Goal: Task Accomplishment & Management: Use online tool/utility

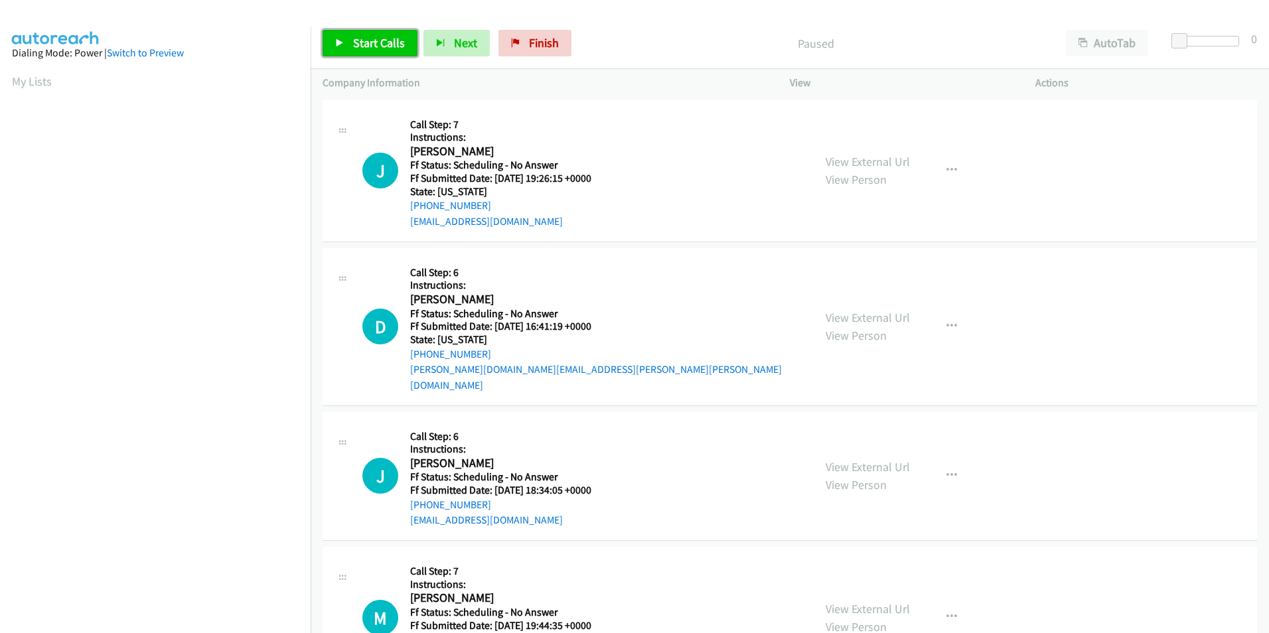
click at [361, 40] on span "Start Calls" at bounding box center [379, 42] width 52 height 15
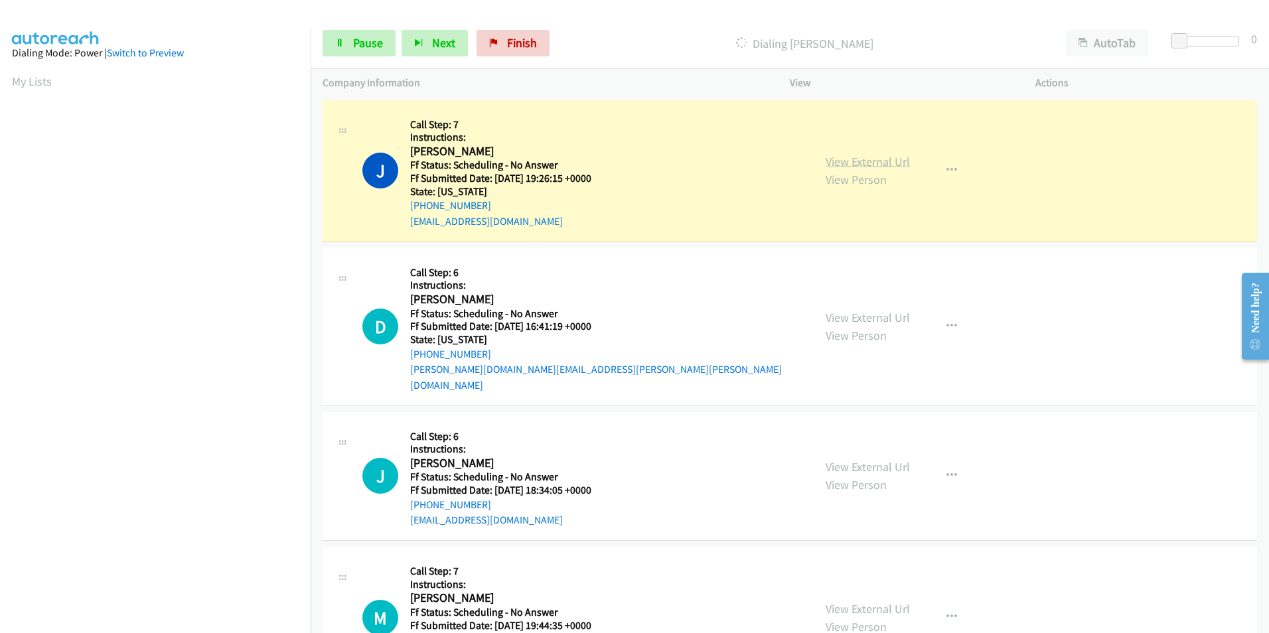
click at [863, 165] on link "View External Url" at bounding box center [868, 161] width 84 height 15
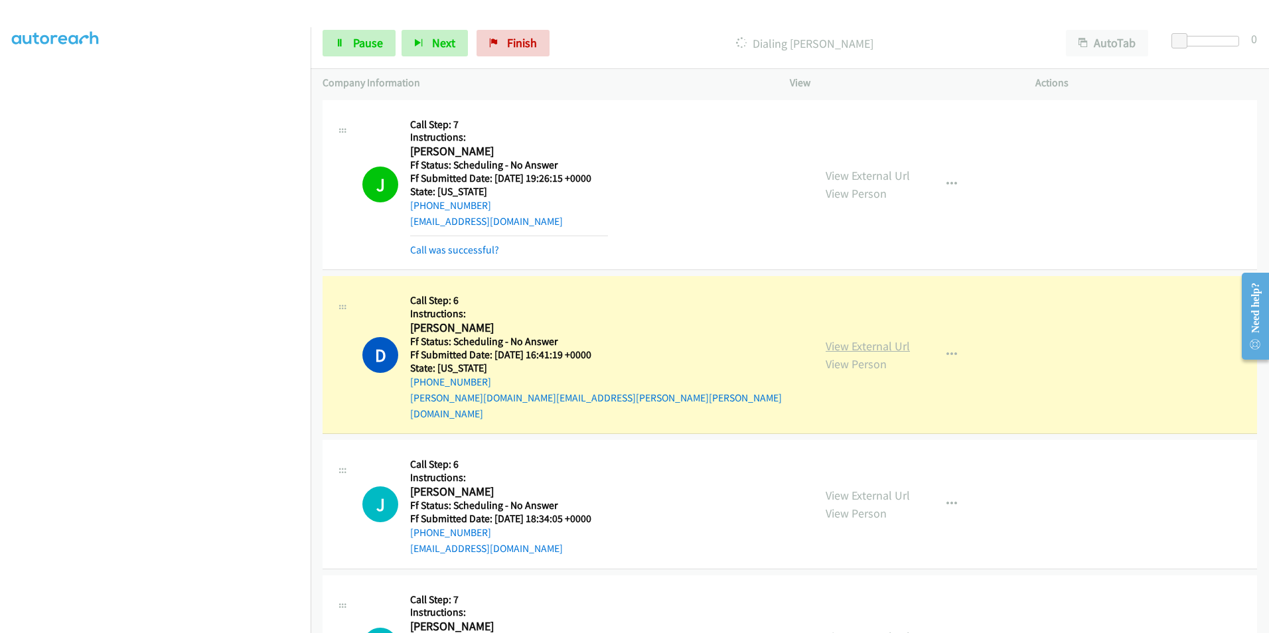
click at [882, 339] on link "View External Url" at bounding box center [868, 346] width 84 height 15
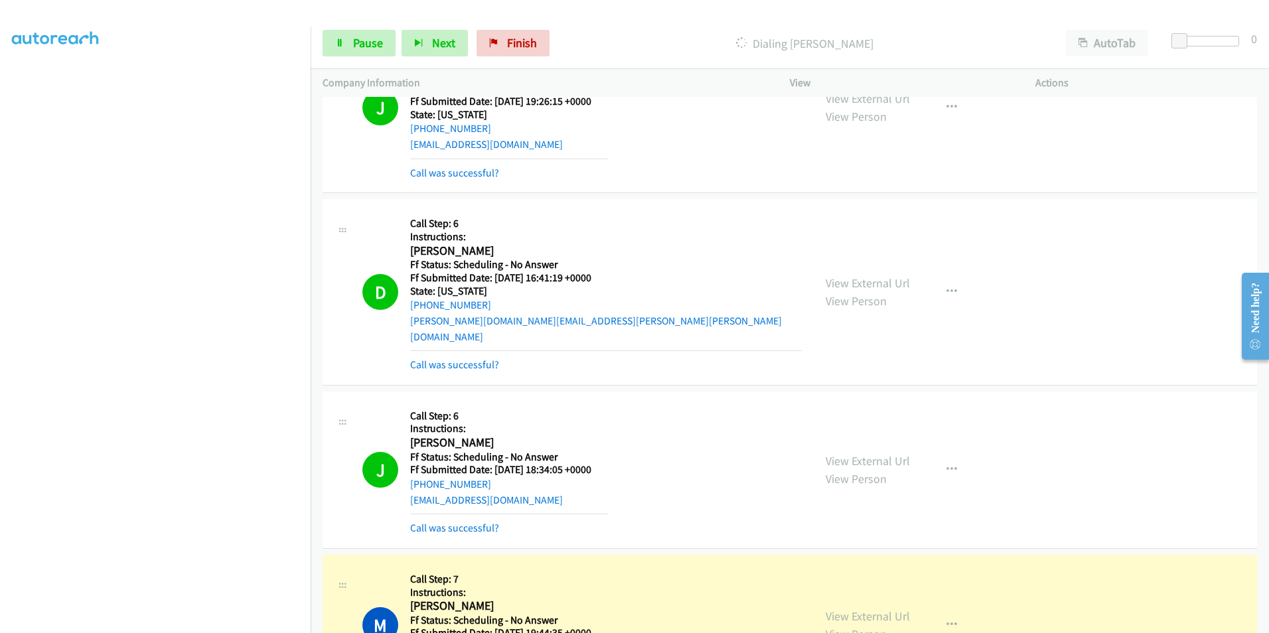
scroll to position [199, 0]
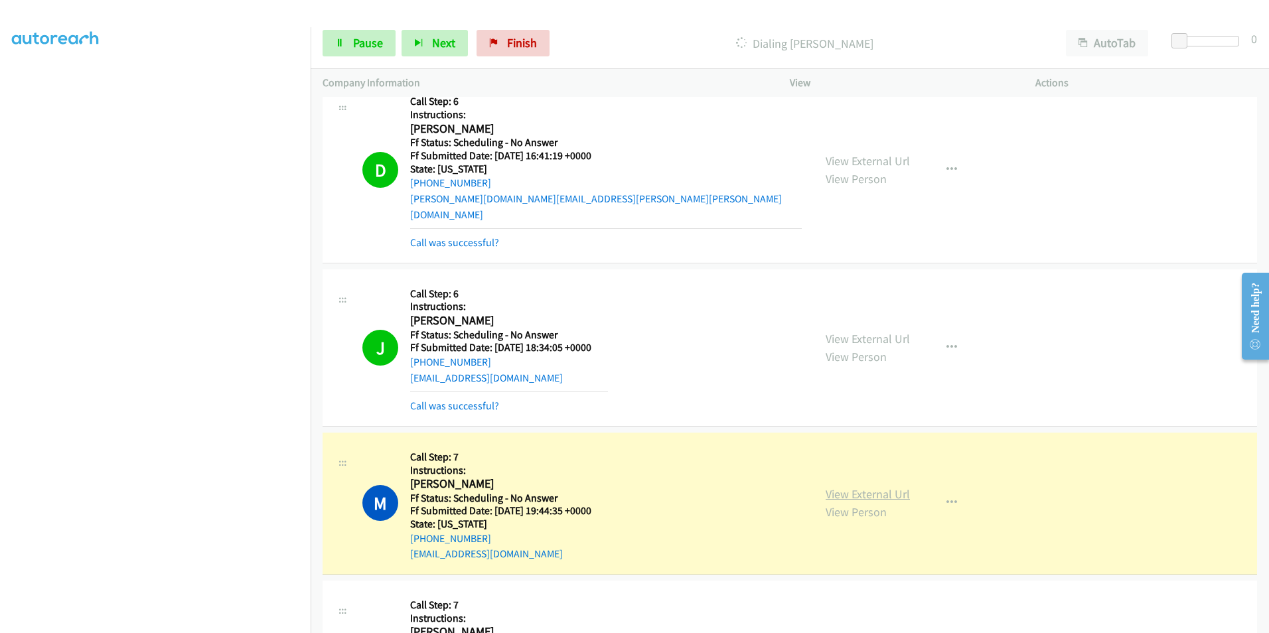
click at [882, 487] on link "View External Url" at bounding box center [868, 494] width 84 height 15
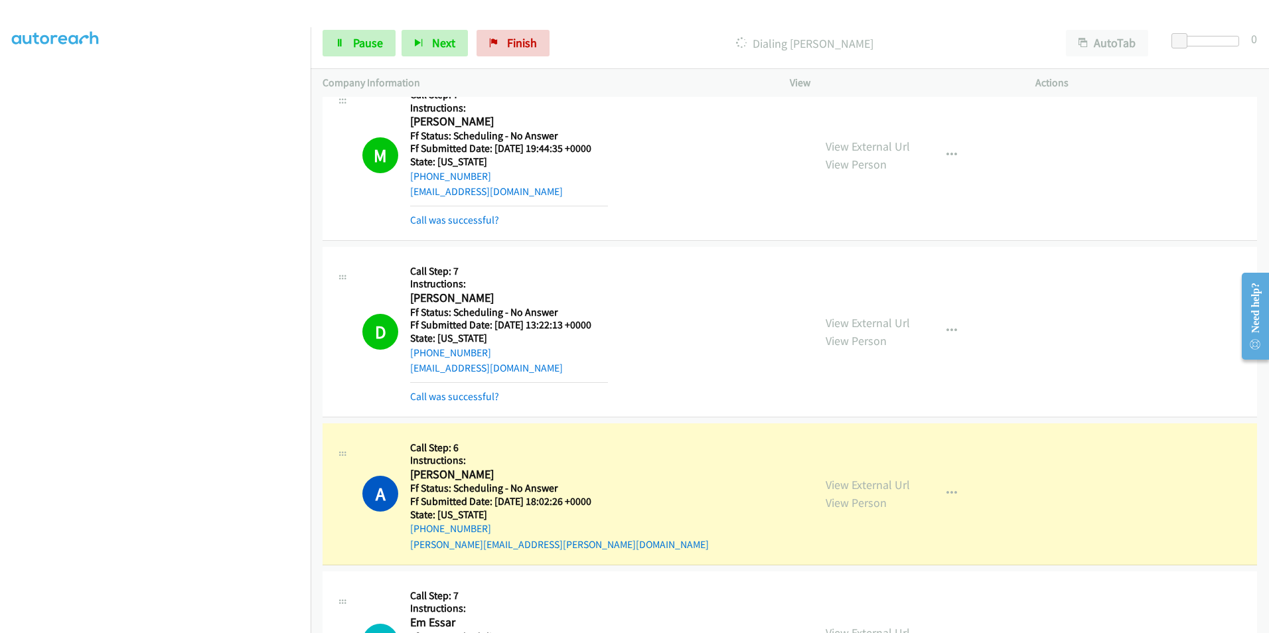
scroll to position [664, 0]
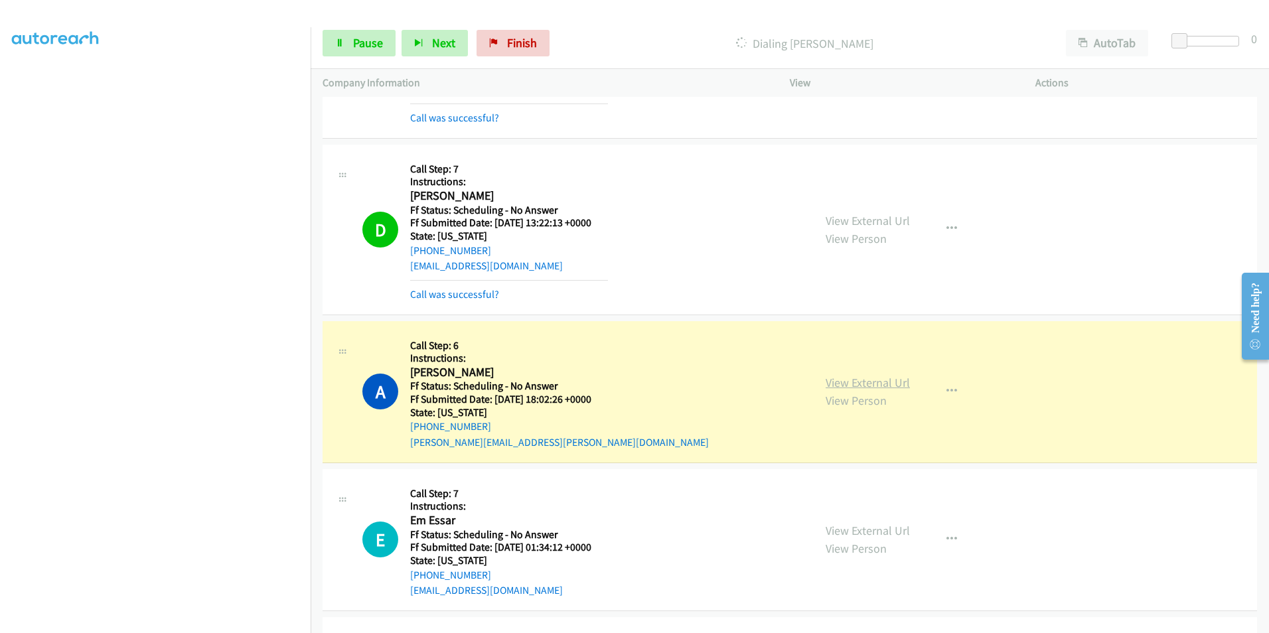
click at [852, 375] on link "View External Url" at bounding box center [868, 382] width 84 height 15
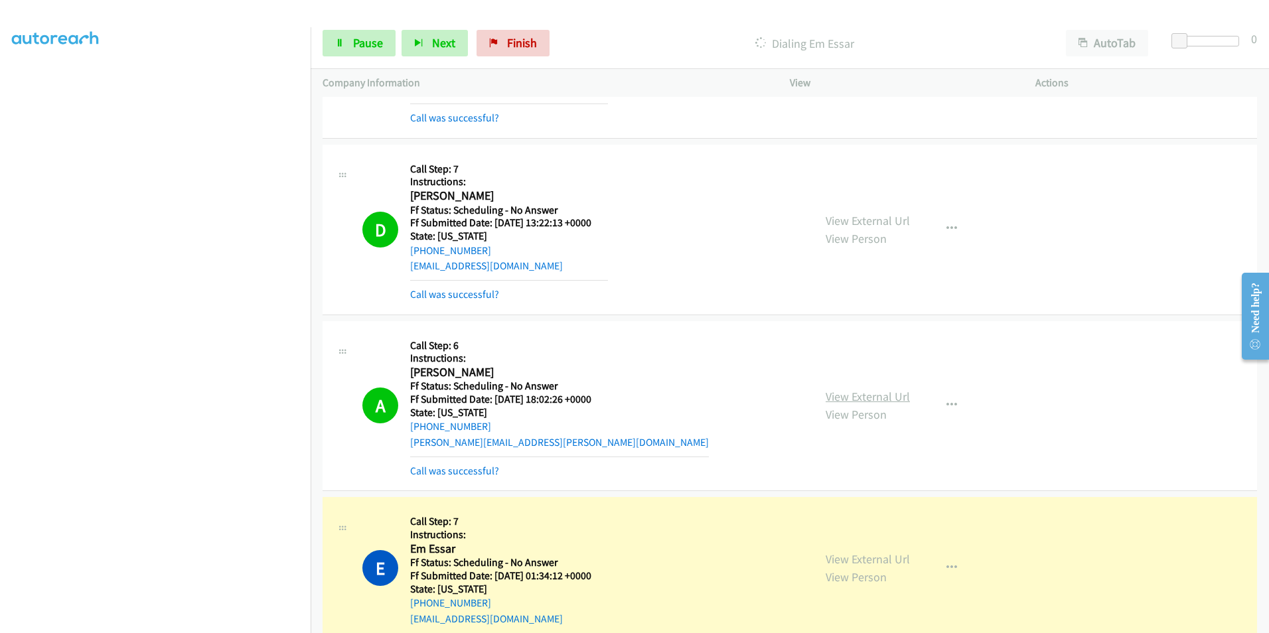
click at [870, 389] on link "View External Url" at bounding box center [868, 396] width 84 height 15
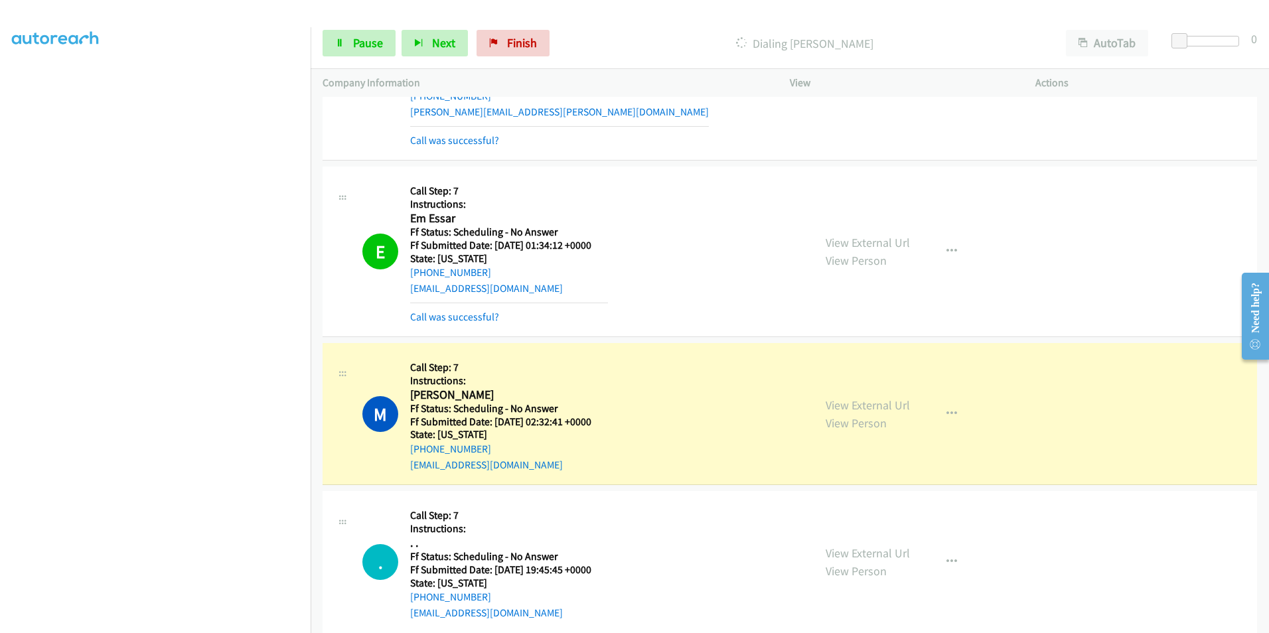
scroll to position [996, 0]
click at [864, 396] on link "View External Url" at bounding box center [868, 403] width 84 height 15
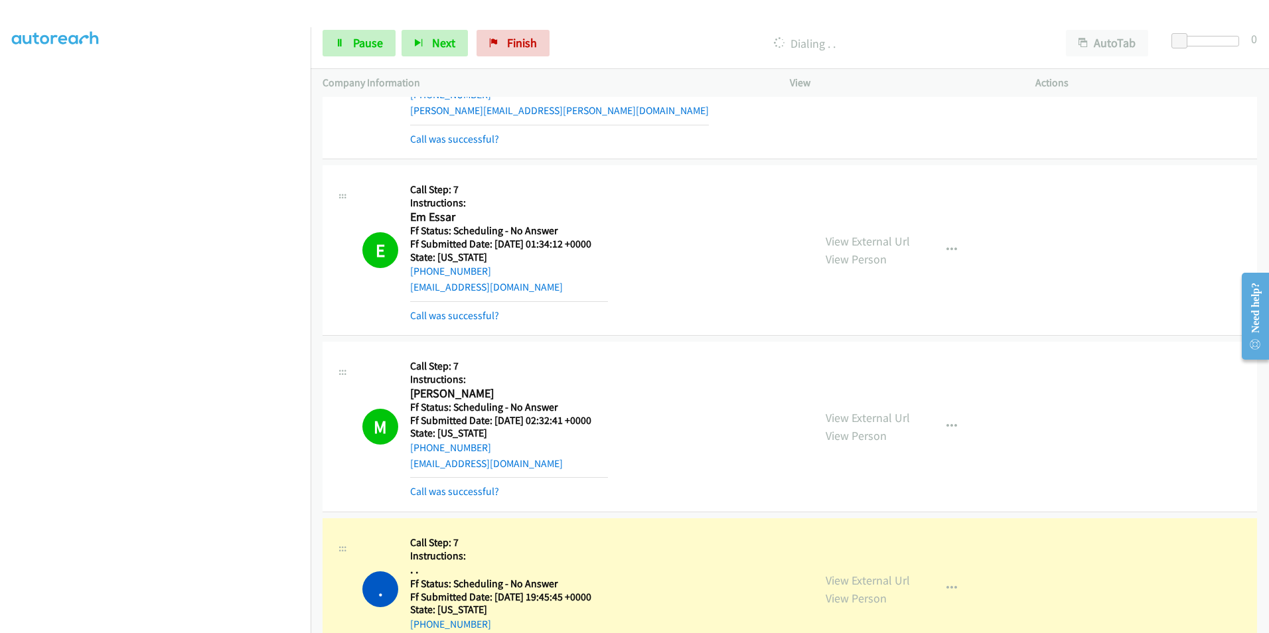
scroll to position [1062, 0]
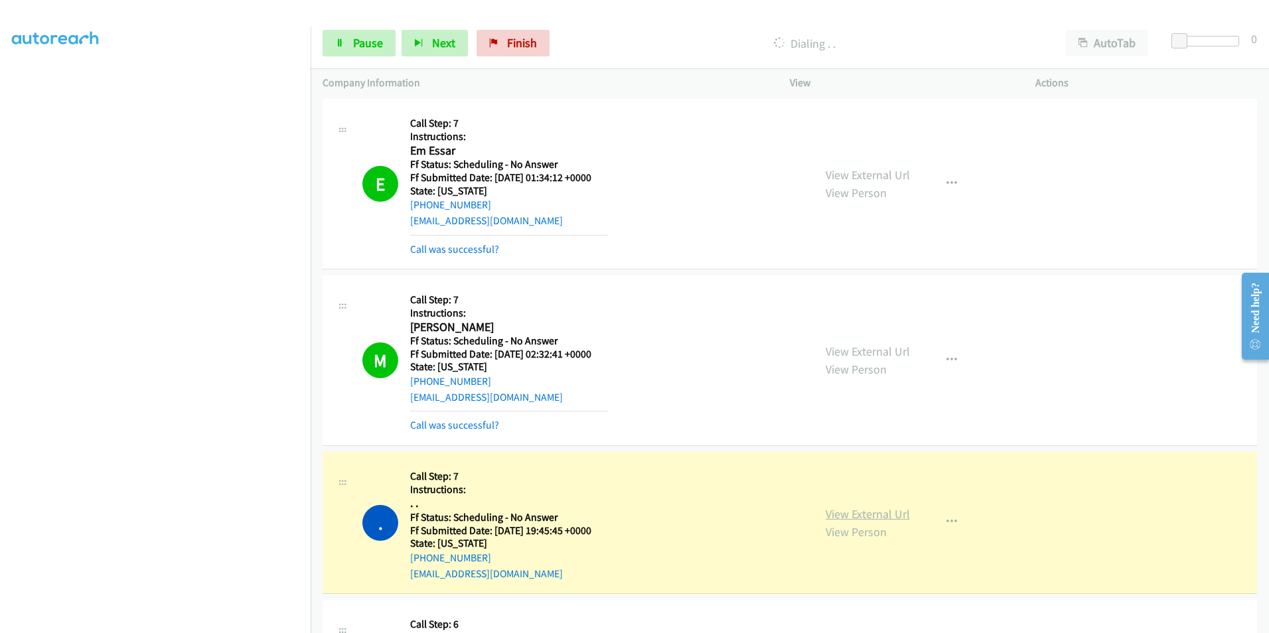
click at [860, 506] on link "View External Url" at bounding box center [868, 513] width 84 height 15
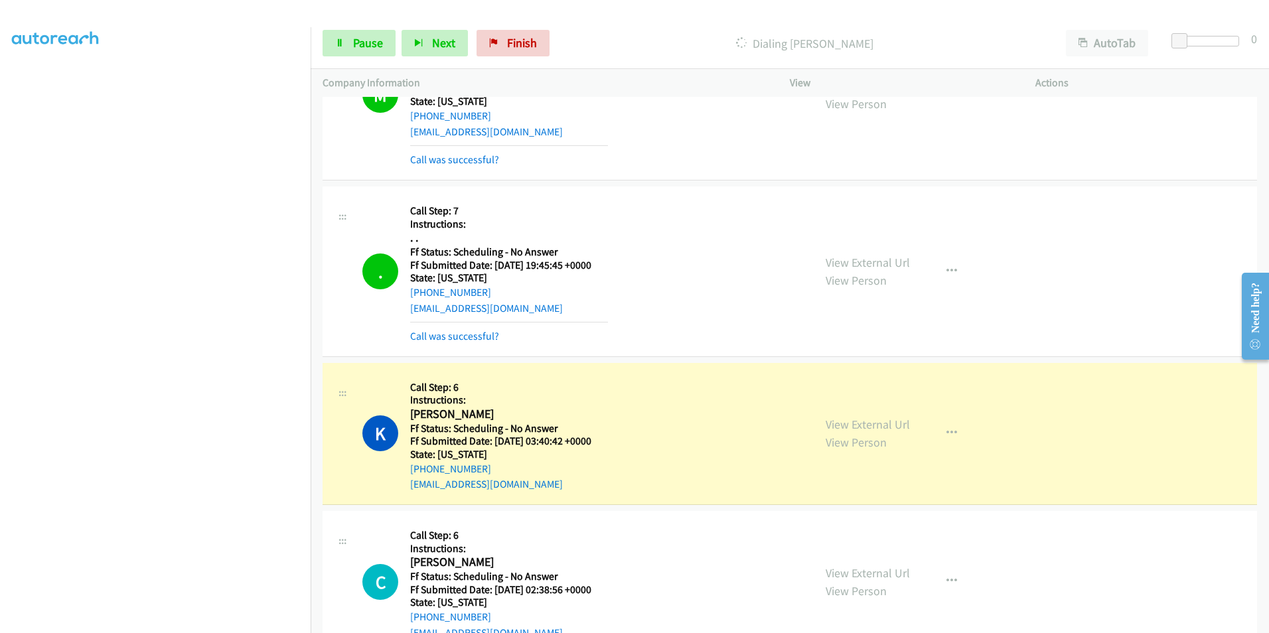
scroll to position [1527, 0]
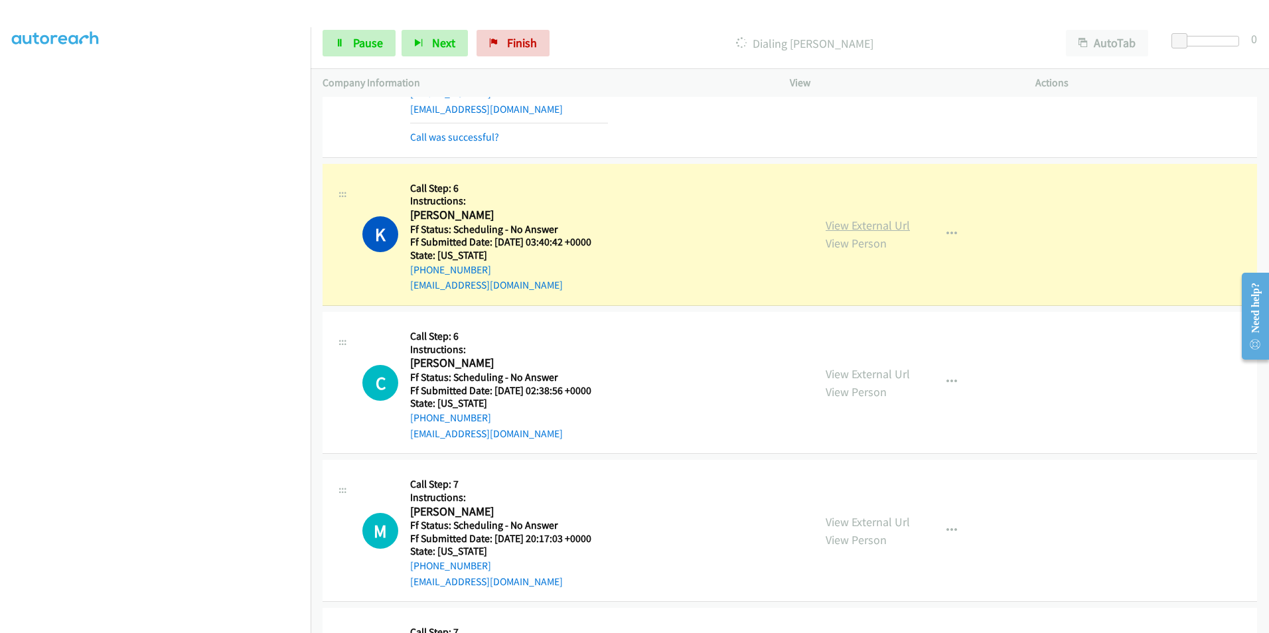
click at [840, 218] on link "View External Url" at bounding box center [868, 225] width 84 height 15
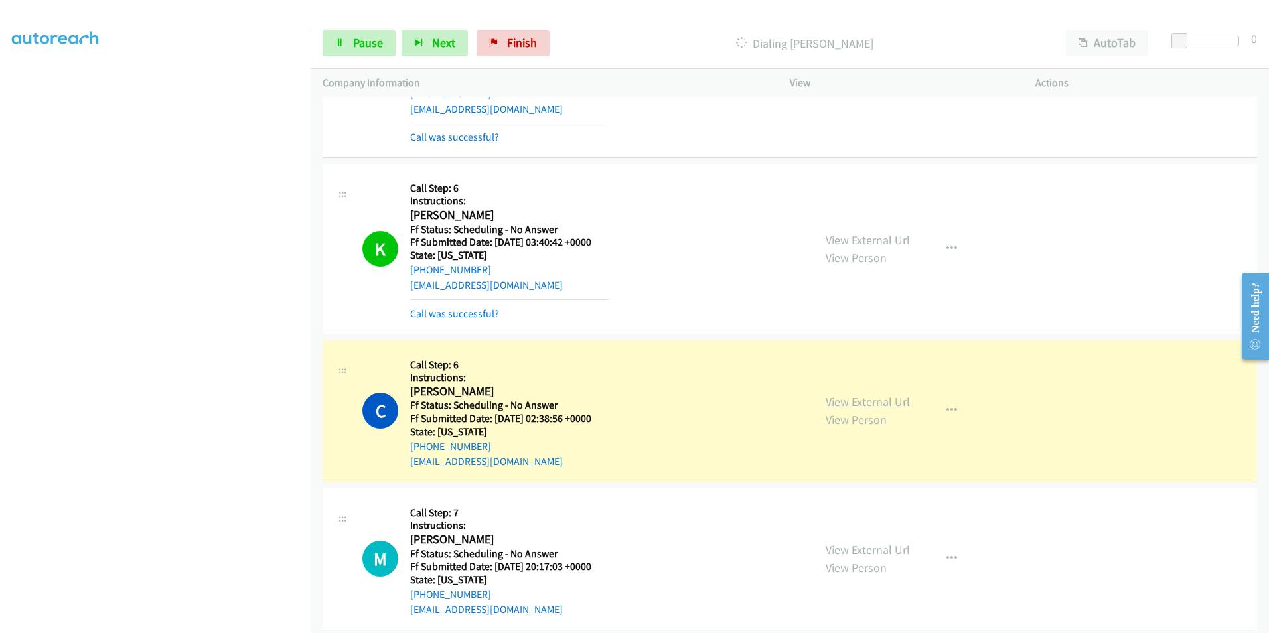
click at [860, 394] on link "View External Url" at bounding box center [868, 401] width 84 height 15
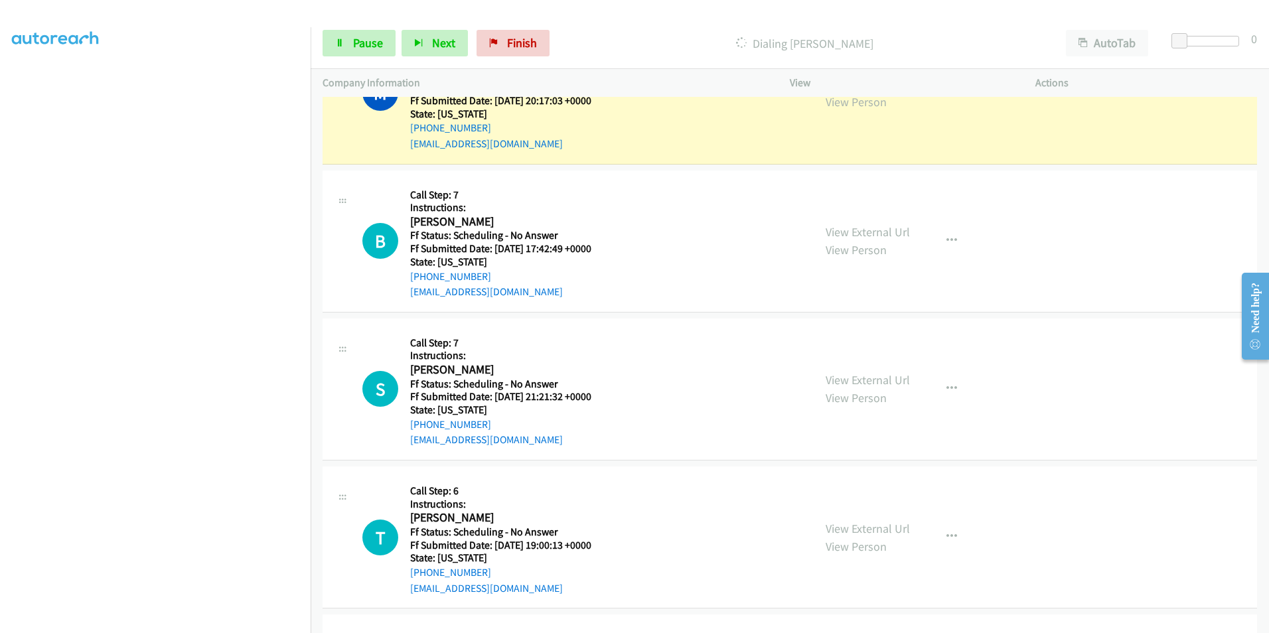
scroll to position [1925, 0]
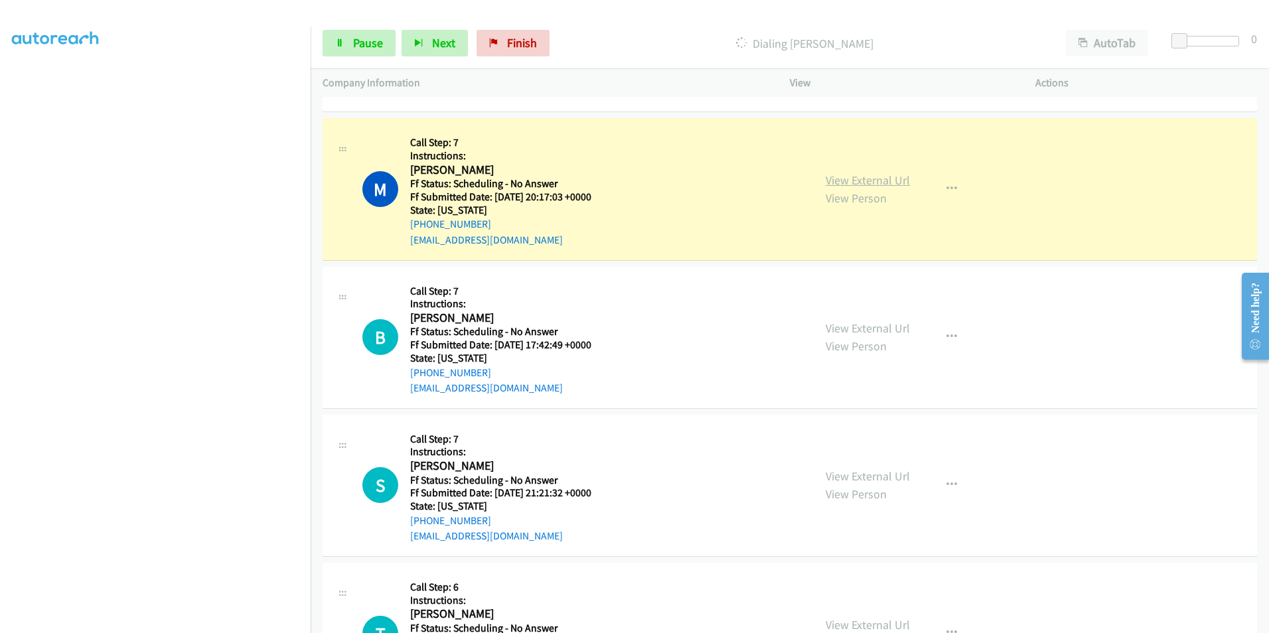
click at [887, 173] on link "View External Url" at bounding box center [868, 180] width 84 height 15
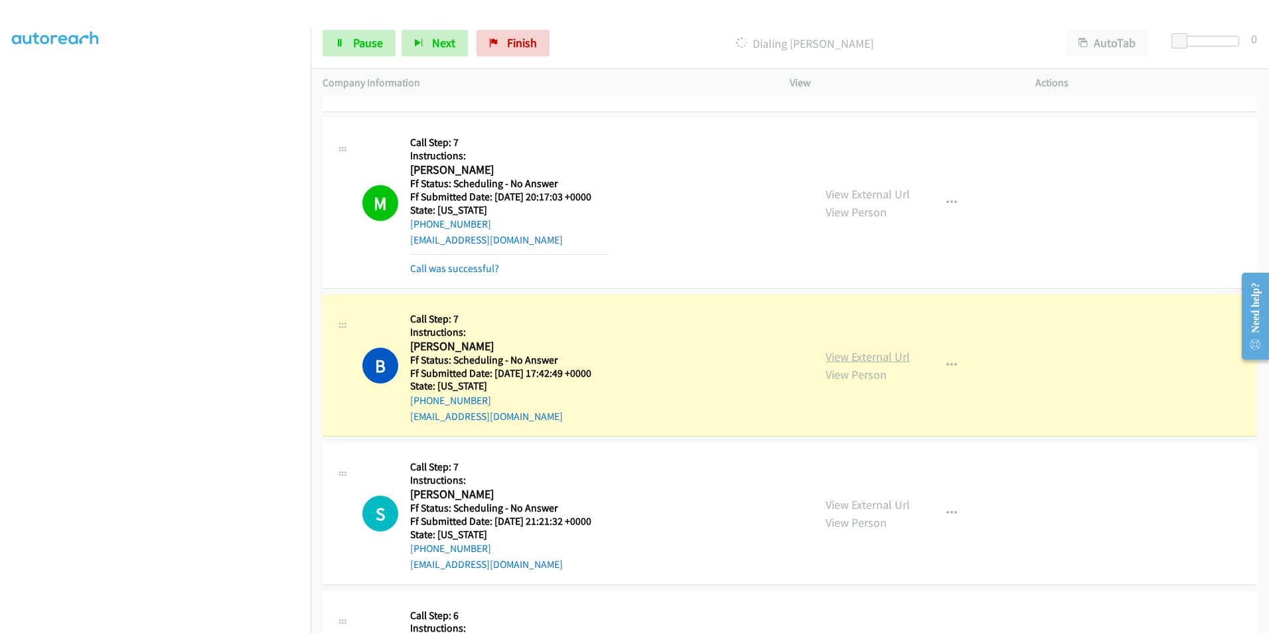
click at [855, 349] on link "View External Url" at bounding box center [868, 356] width 84 height 15
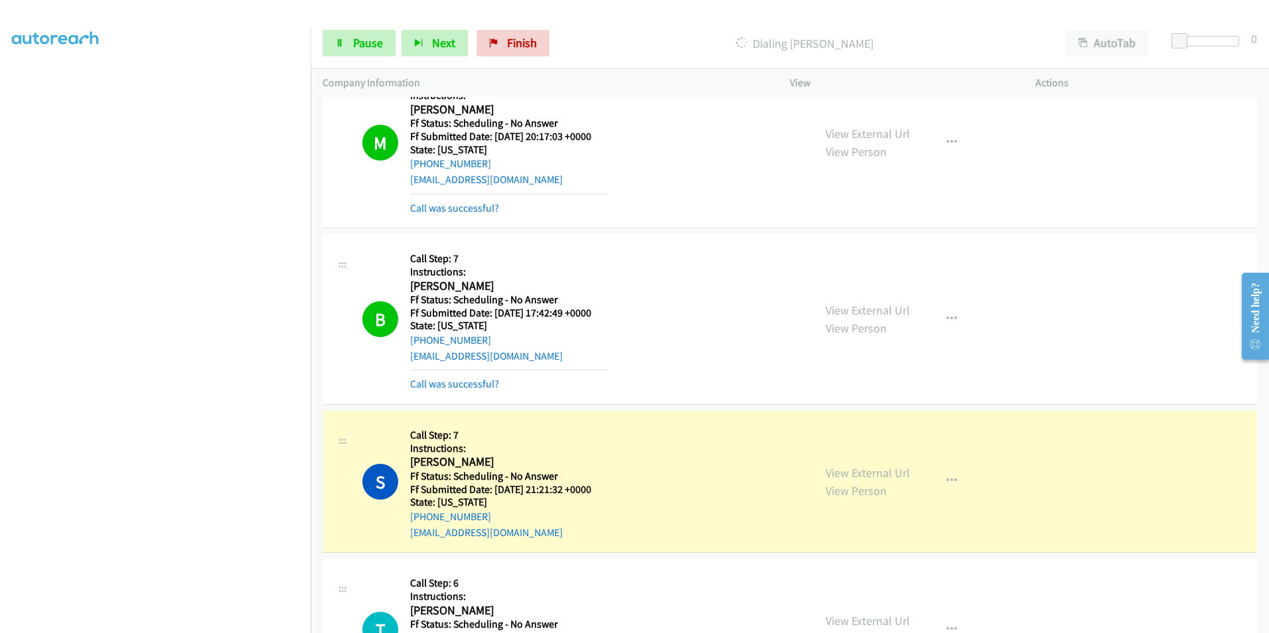
scroll to position [2058, 0]
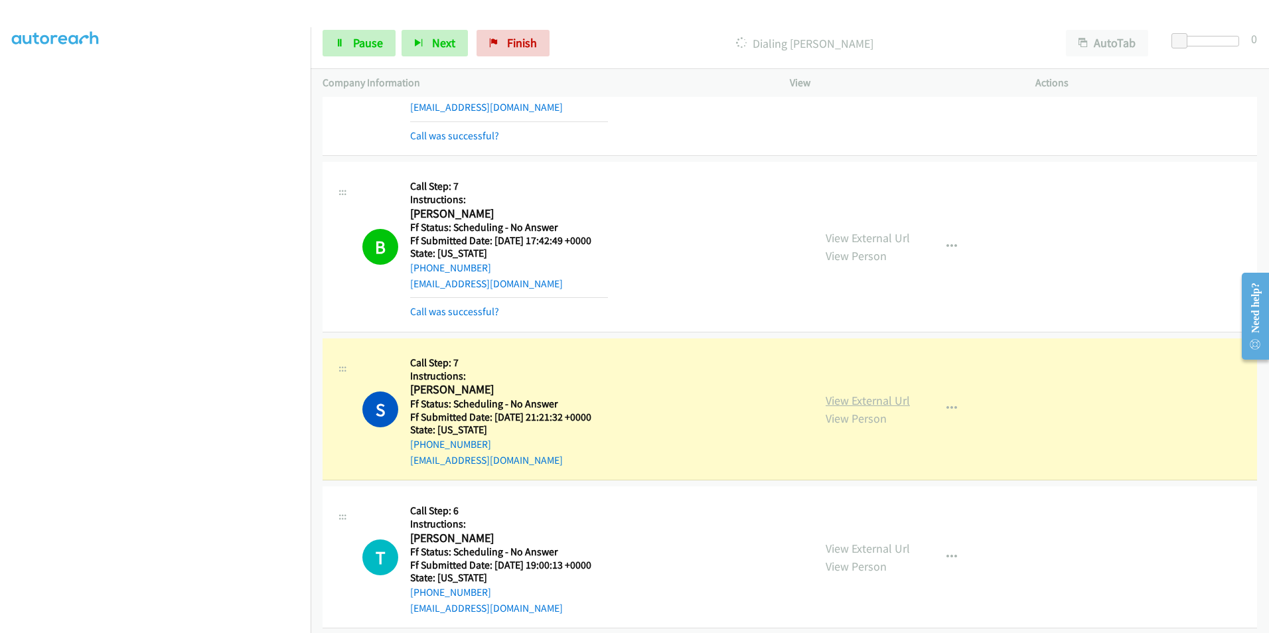
click at [860, 393] on link "View External Url" at bounding box center [868, 400] width 84 height 15
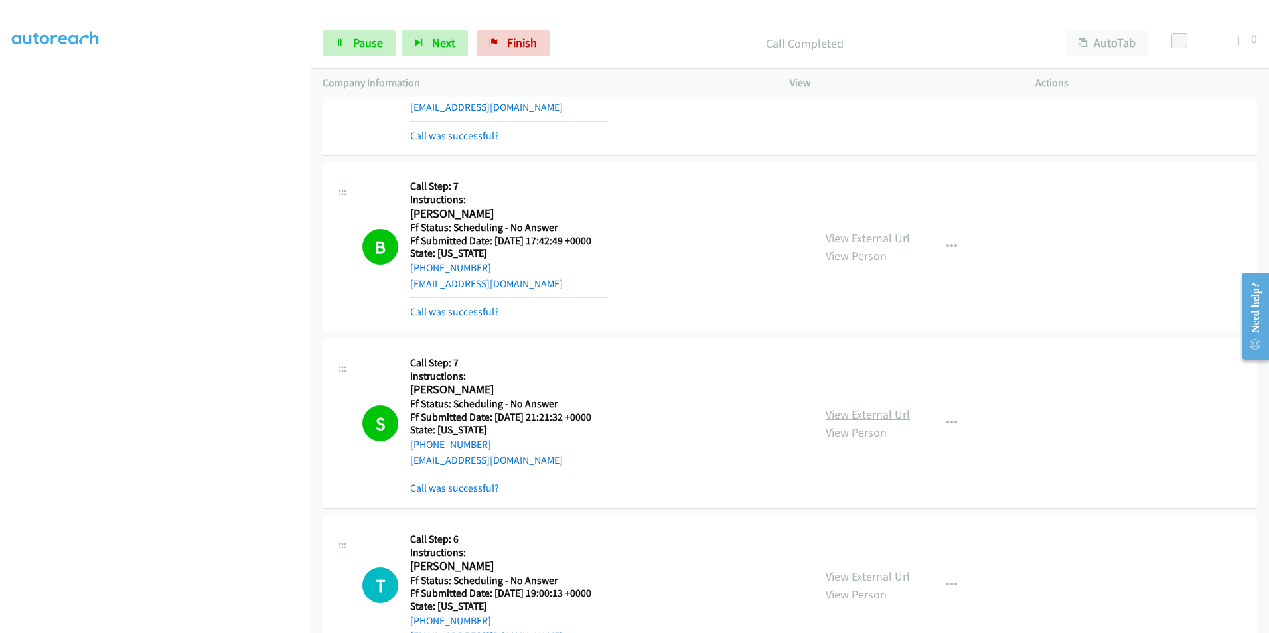
click at [861, 407] on link "View External Url" at bounding box center [868, 414] width 84 height 15
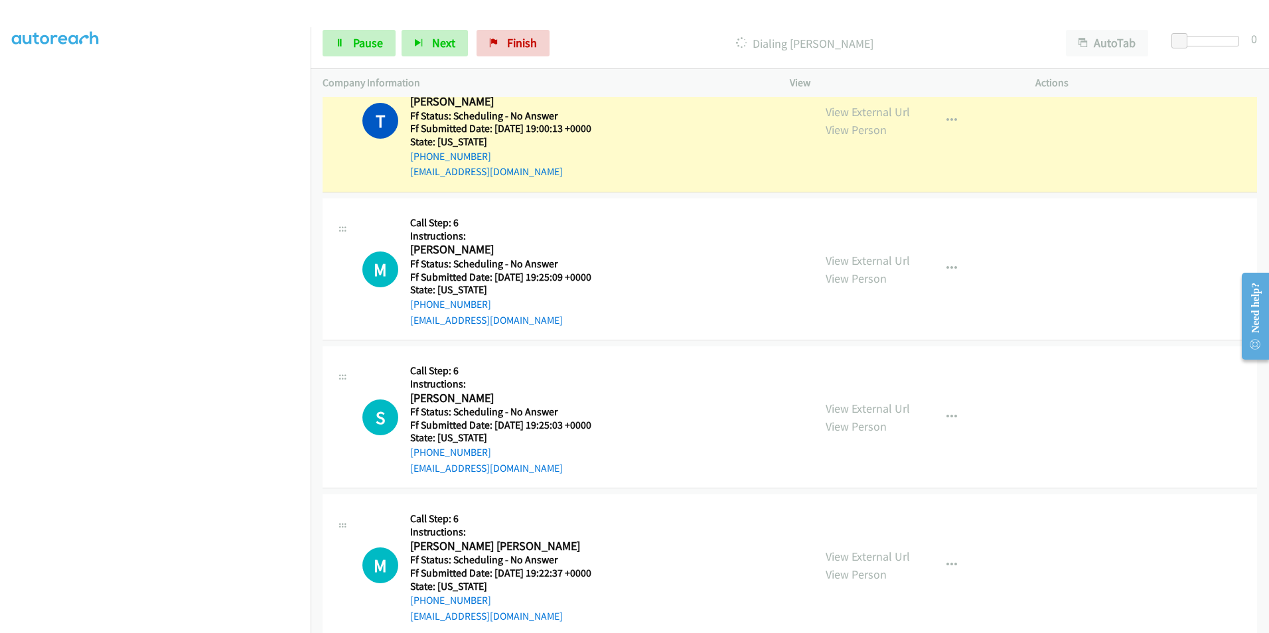
scroll to position [2456, 0]
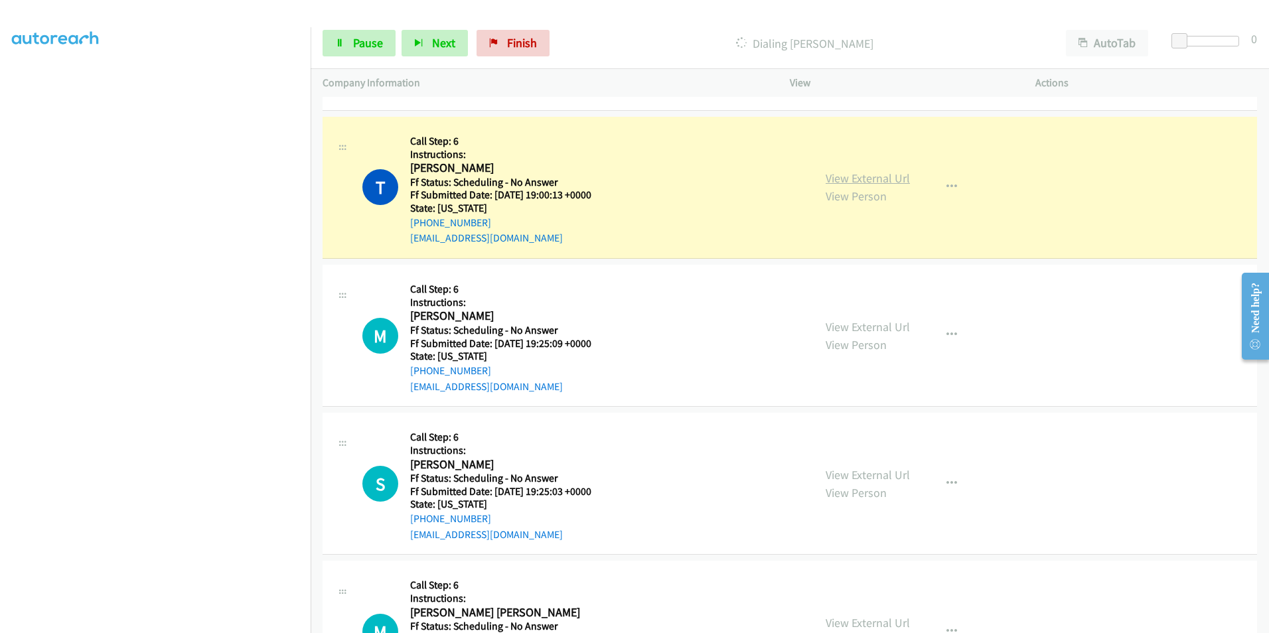
click at [848, 171] on link "View External Url" at bounding box center [868, 178] width 84 height 15
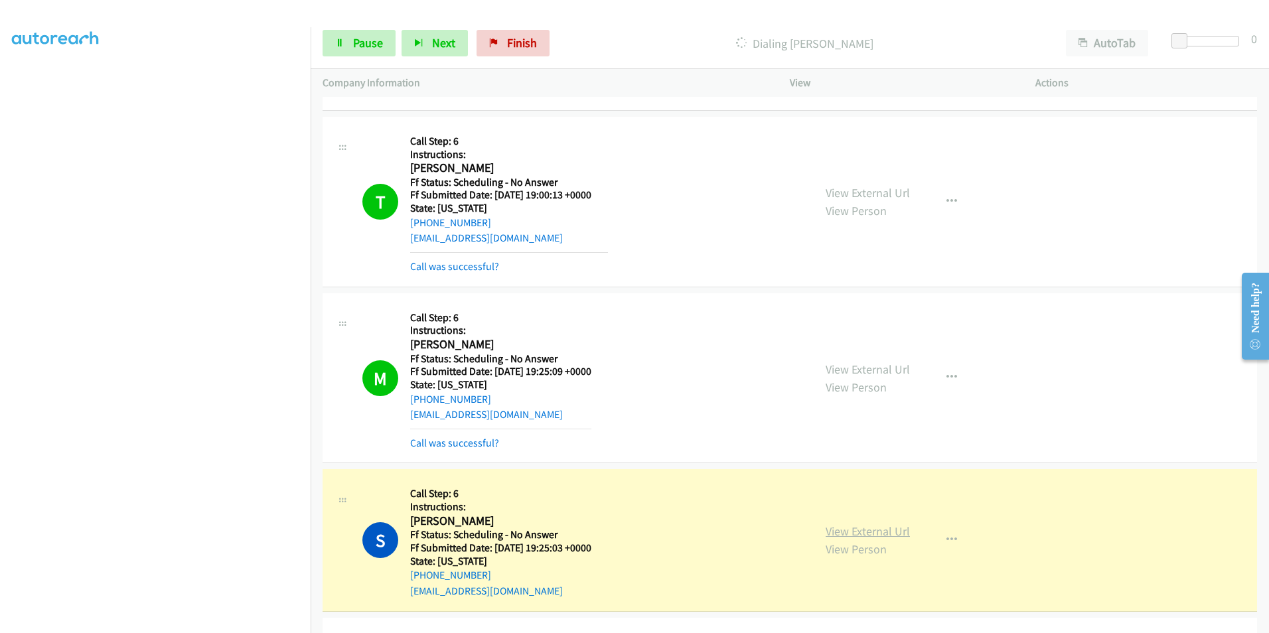
click at [870, 524] on link "View External Url" at bounding box center [868, 531] width 84 height 15
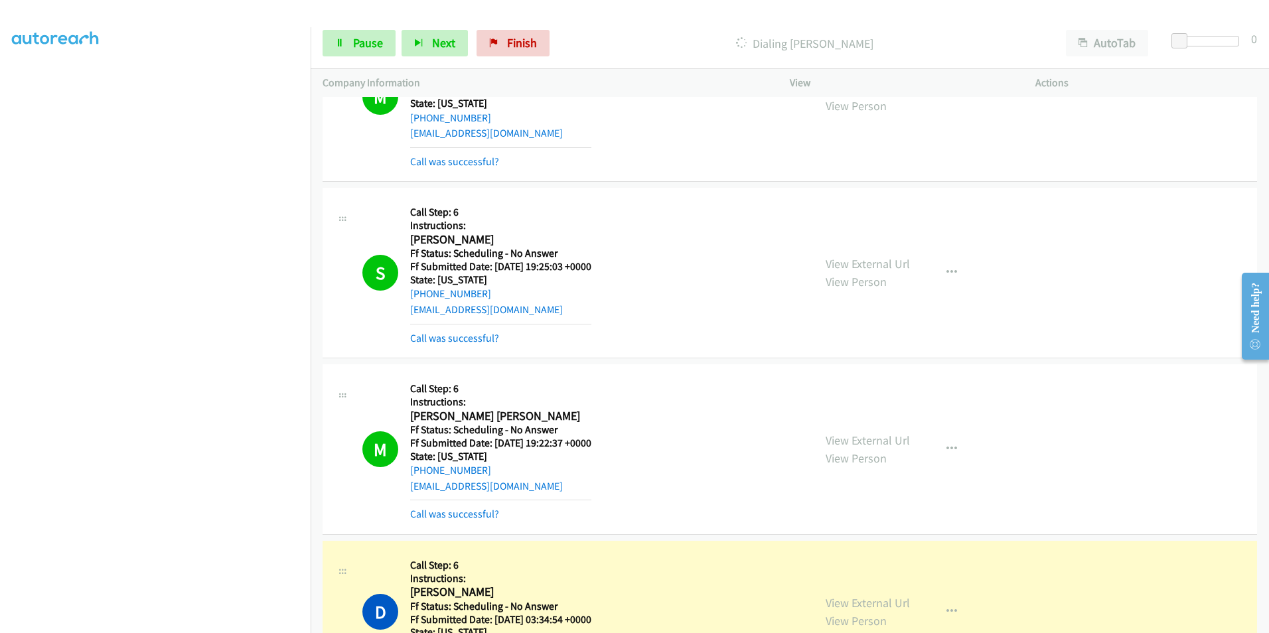
scroll to position [2854, 0]
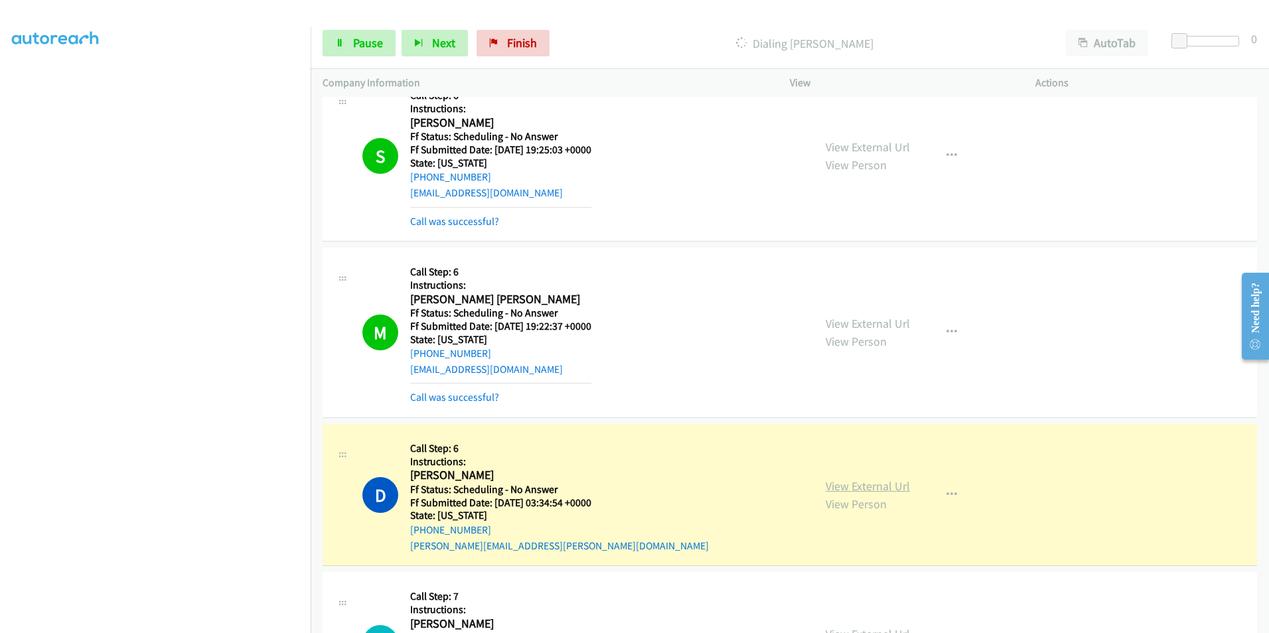
click at [852, 479] on link "View External Url" at bounding box center [868, 486] width 84 height 15
click at [354, 47] on span "Pause" at bounding box center [368, 42] width 30 height 15
click at [546, 44] on span "Finish" at bounding box center [544, 42] width 30 height 15
